Goal: Information Seeking & Learning: Learn about a topic

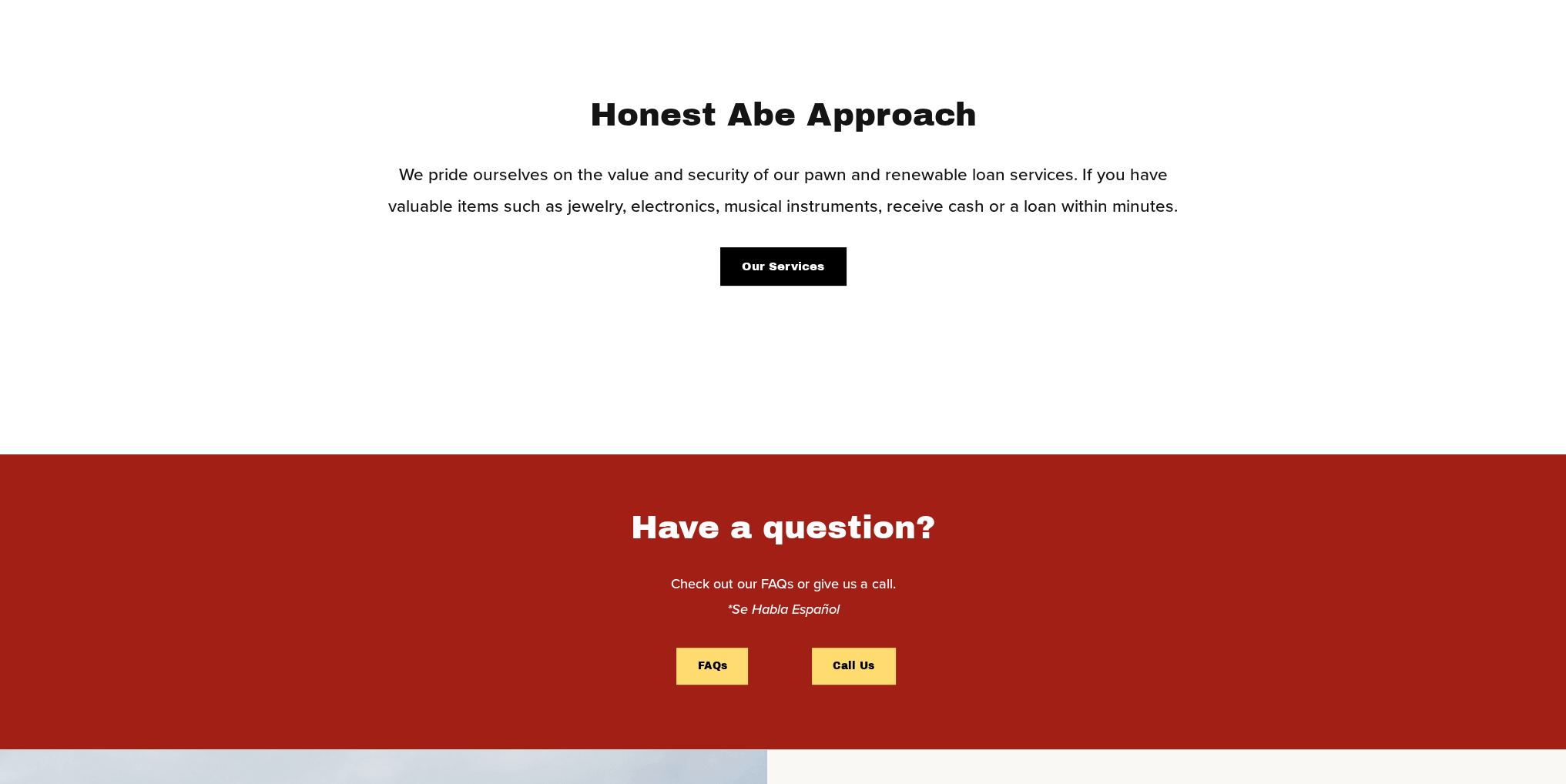
scroll to position [693, 0]
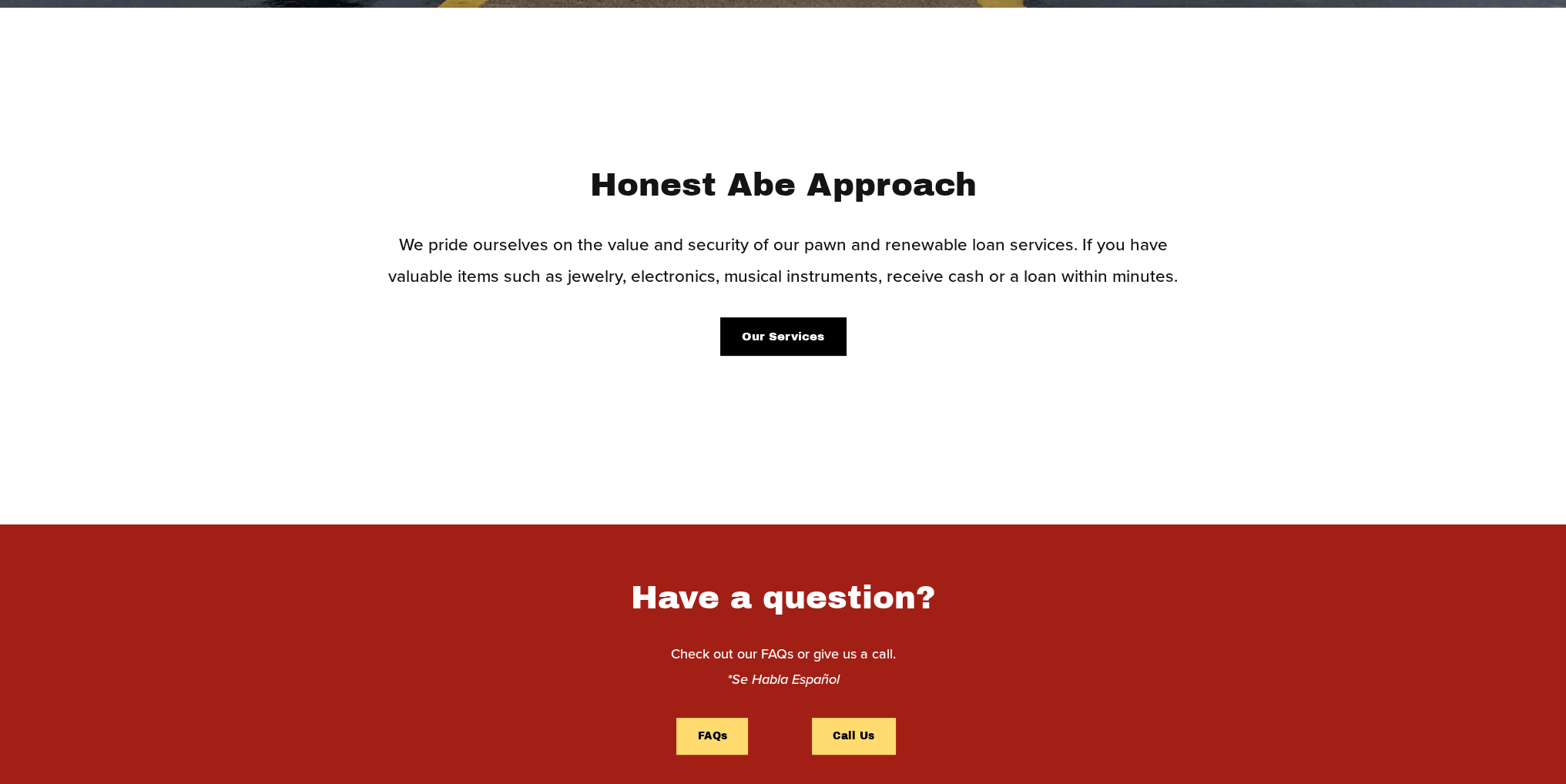
click at [782, 336] on link "Our Services" at bounding box center [783, 336] width 125 height 37
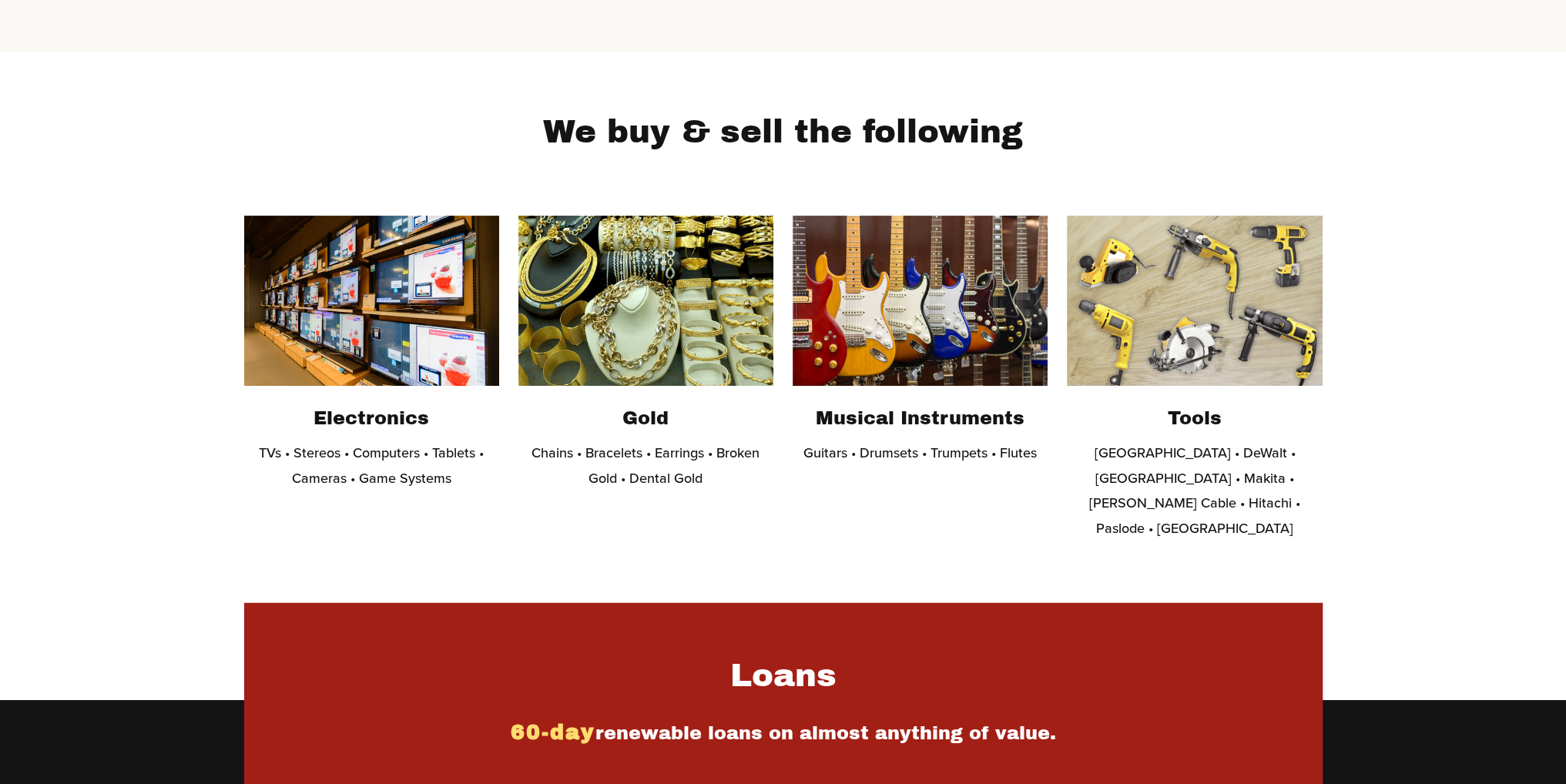
scroll to position [462, 0]
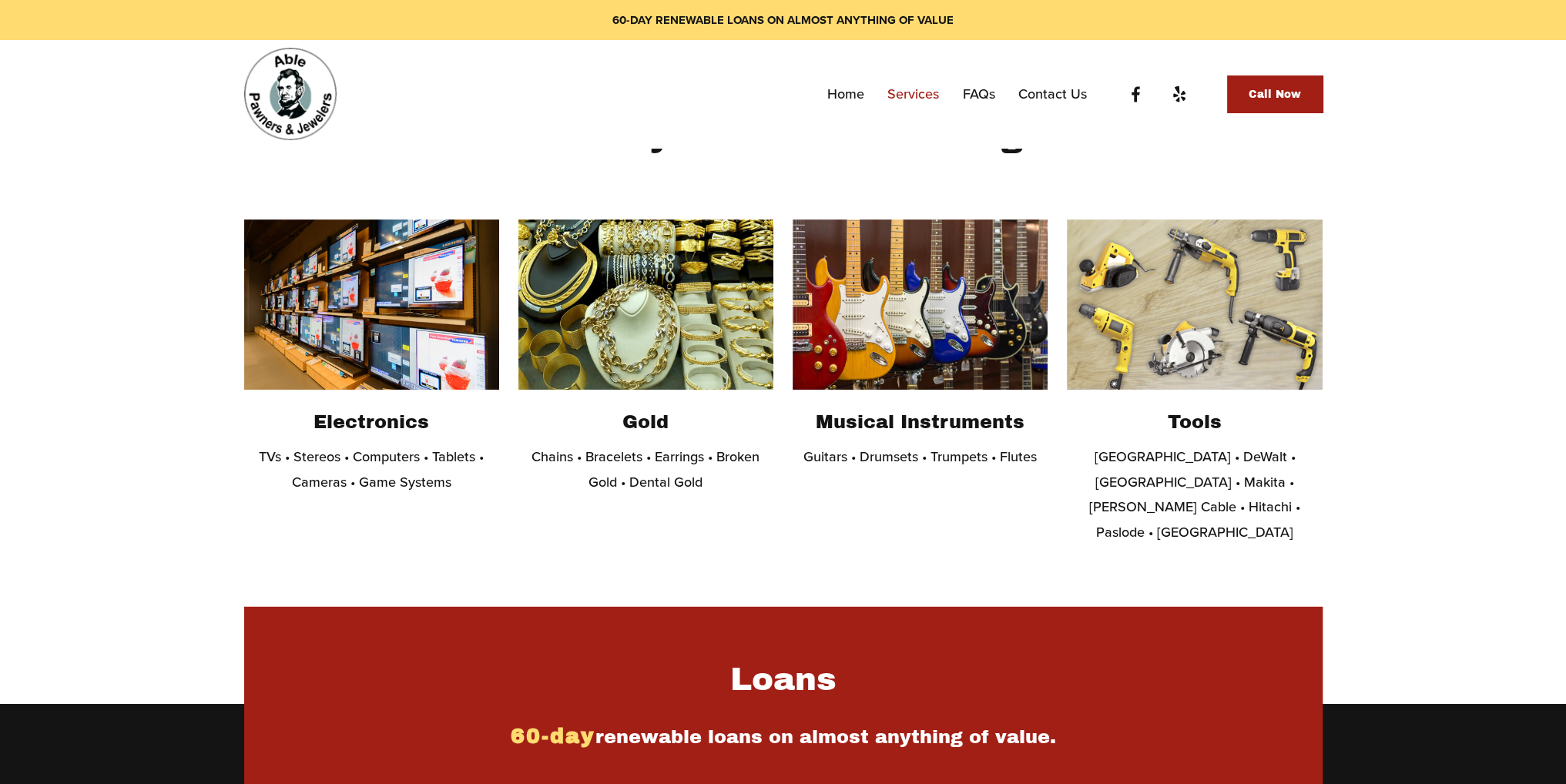
click at [623, 444] on p "Chains • Bracelets • Earrings • Broken Gold • Dental Gold" at bounding box center [646, 469] width 255 height 50
click at [345, 417] on h2 "Electronics" at bounding box center [371, 422] width 255 height 24
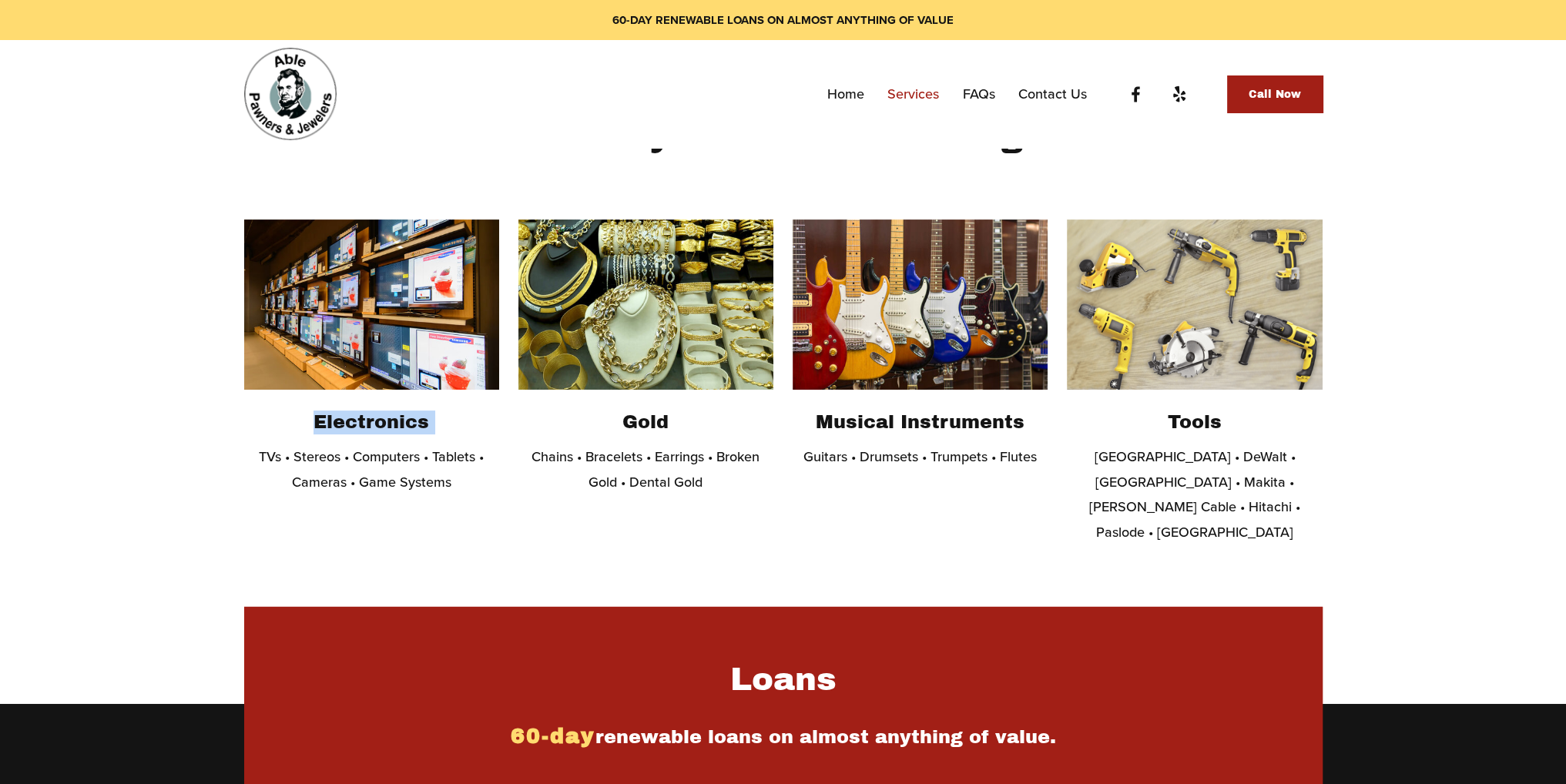
click at [345, 417] on h2 "Electronics" at bounding box center [371, 422] width 255 height 24
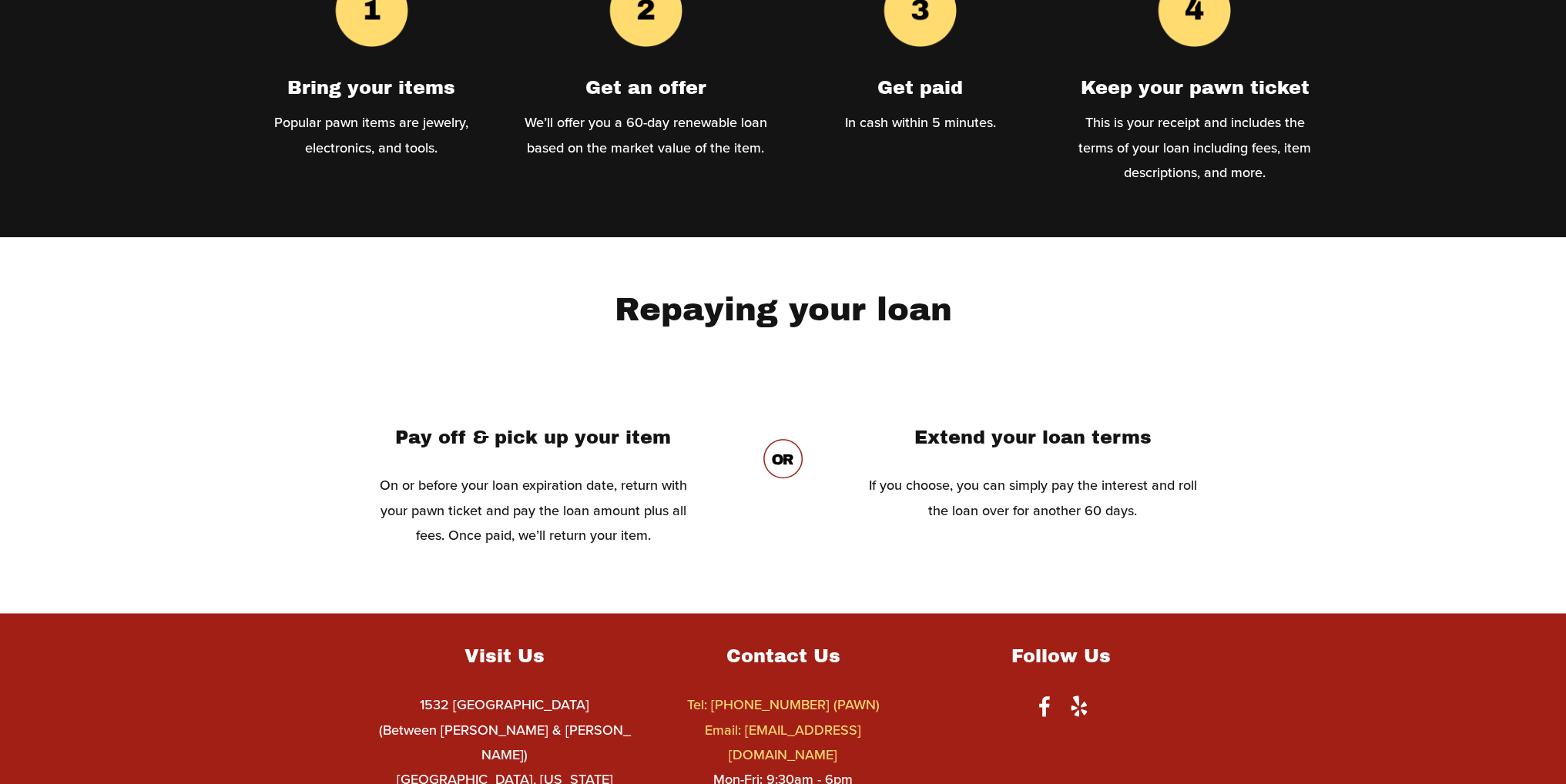
scroll to position [1490, 0]
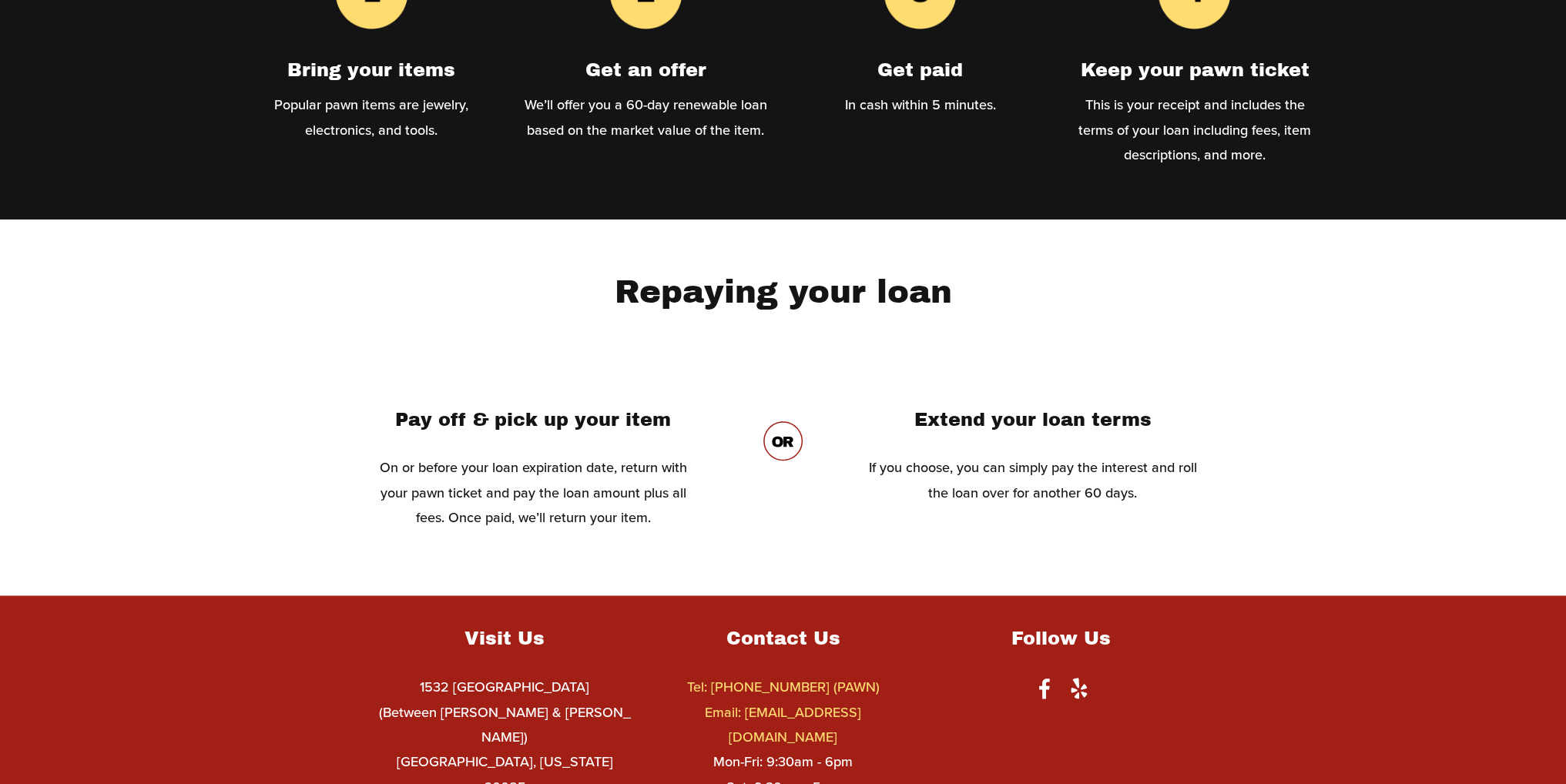
drag, startPoint x: 1014, startPoint y: 314, endPoint x: 1011, endPoint y: 338, distance: 24.2
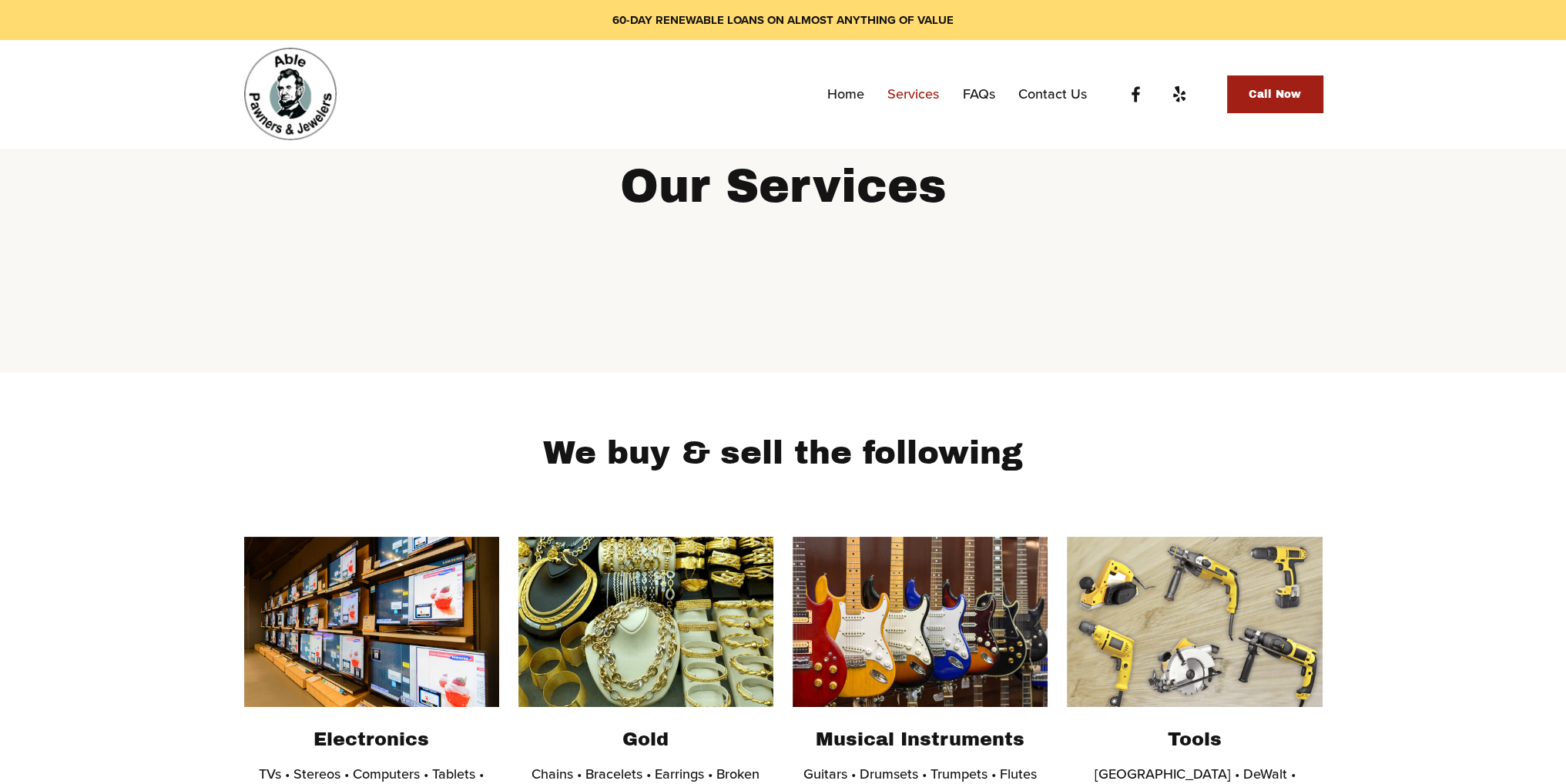
scroll to position [0, 0]
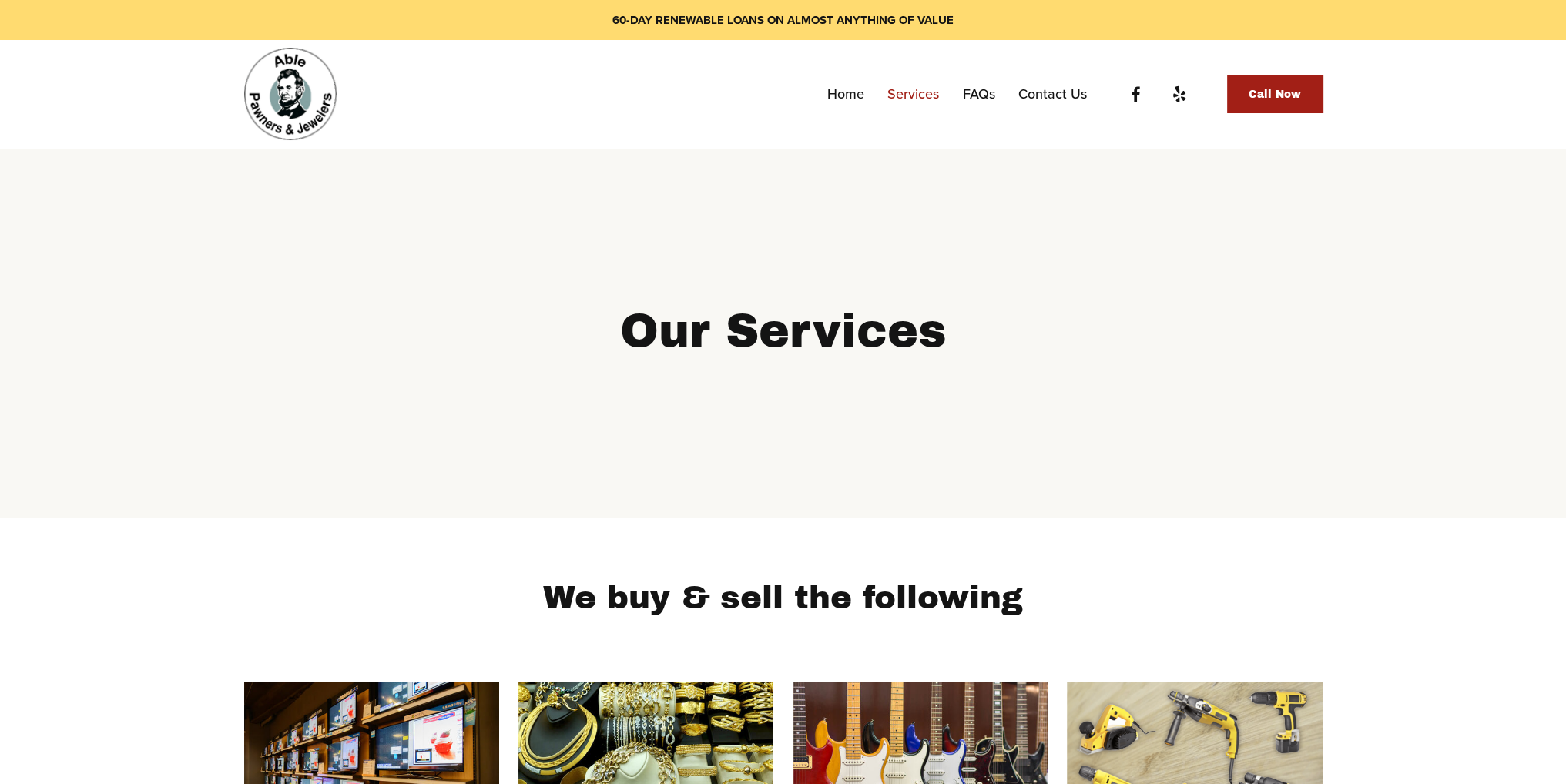
click at [980, 85] on link "FAQs" at bounding box center [979, 94] width 33 height 28
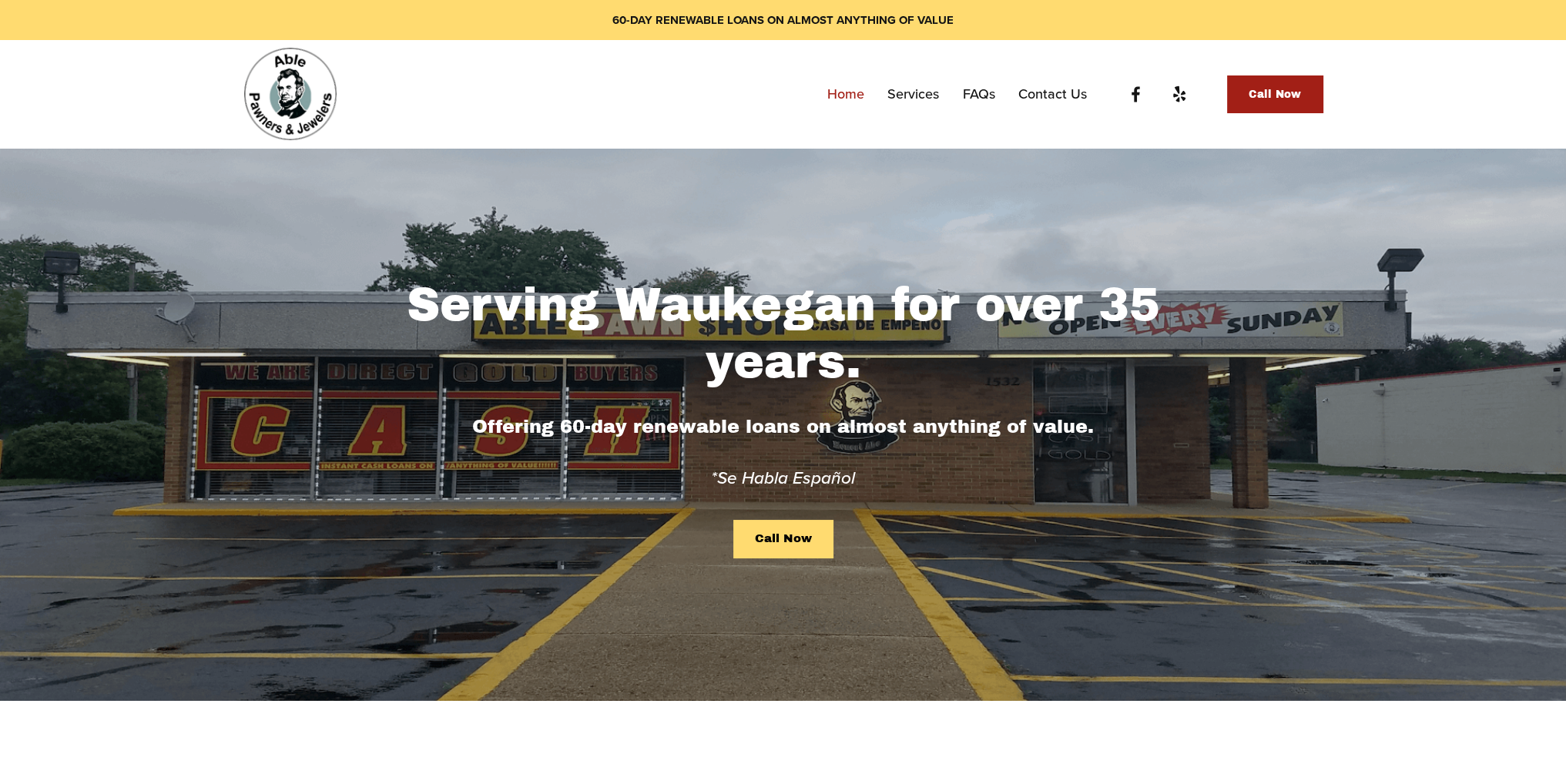
click at [915, 104] on link "Services" at bounding box center [913, 94] width 52 height 28
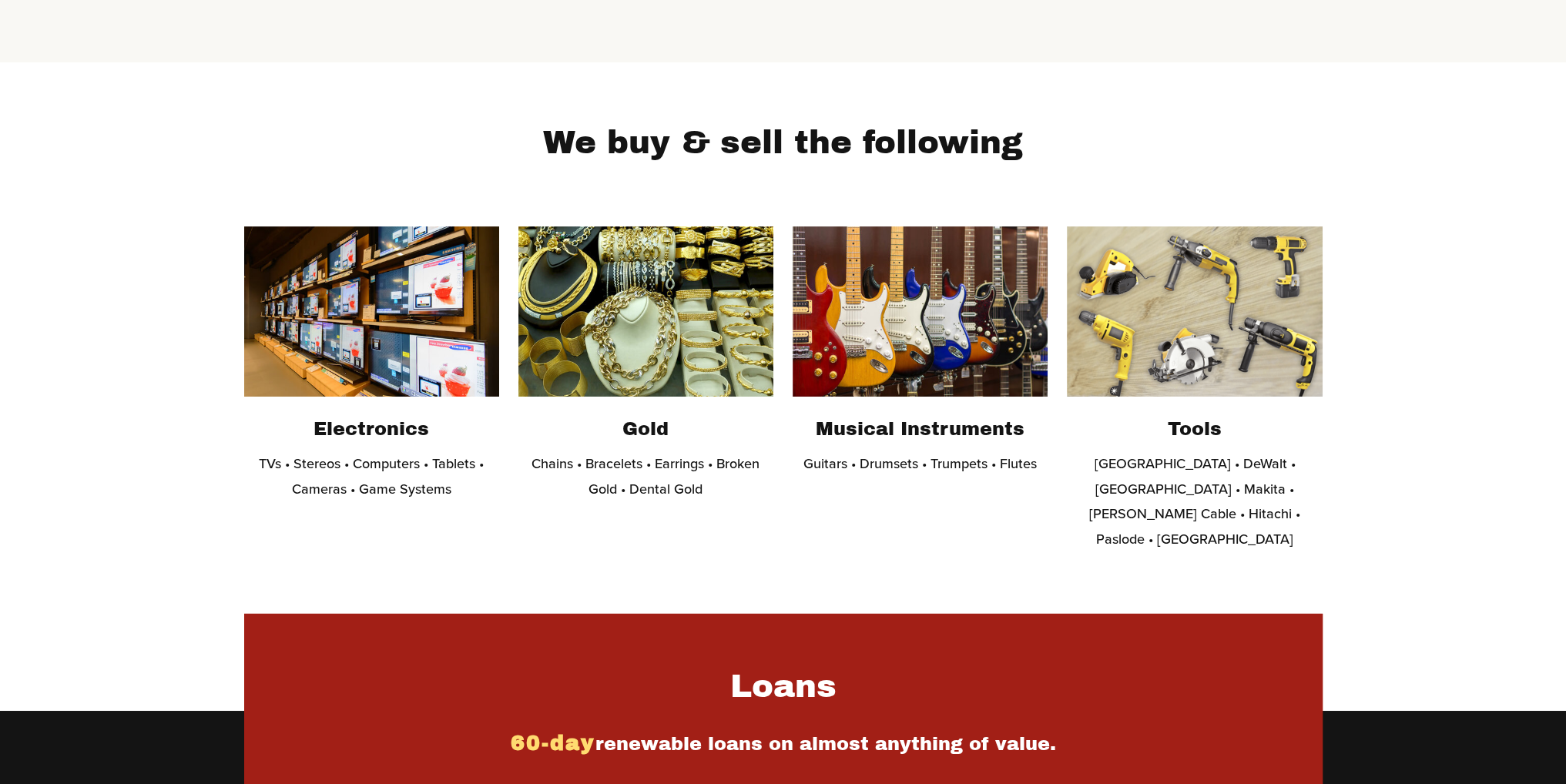
scroll to position [462, 0]
